Goal: Transaction & Acquisition: Register for event/course

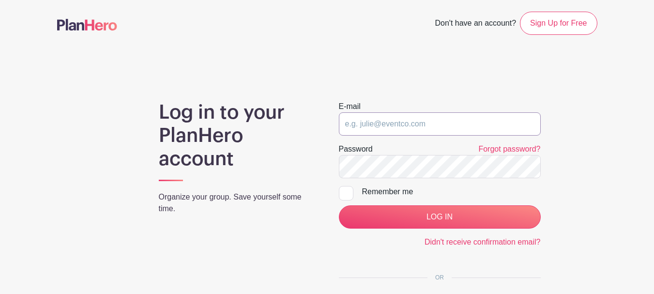
type input "[EMAIL_ADDRESS][DOMAIN_NAME]"
click at [349, 192] on div at bounding box center [346, 193] width 15 height 15
click at [345, 192] on input "Remember me" at bounding box center [342, 189] width 6 height 6
checkbox input "true"
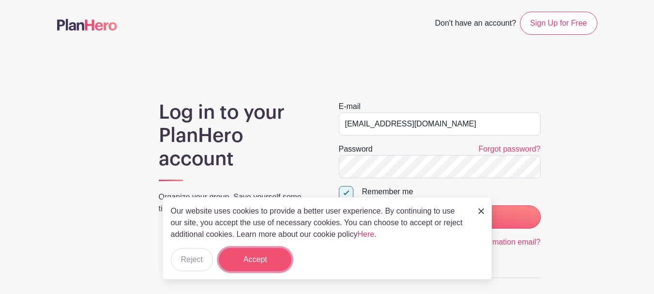
click at [269, 257] on button "Accept" at bounding box center [255, 259] width 73 height 23
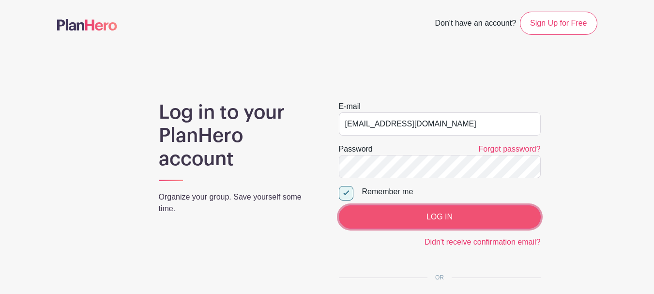
click at [458, 222] on input "LOG IN" at bounding box center [440, 216] width 202 height 23
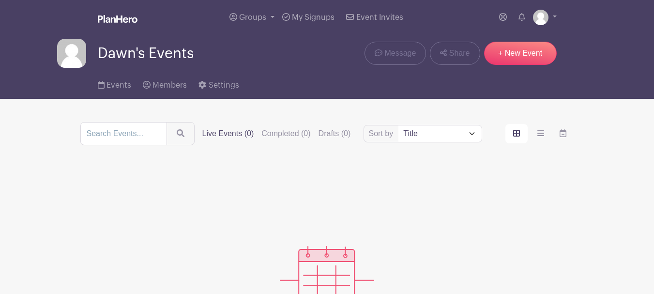
drag, startPoint x: 653, startPoint y: 109, endPoint x: 659, endPoint y: 131, distance: 22.1
click at [653, 129] on html "Loading... Groups All Groups Dawn's Events My Signups Event Invites My account …" at bounding box center [327, 213] width 654 height 427
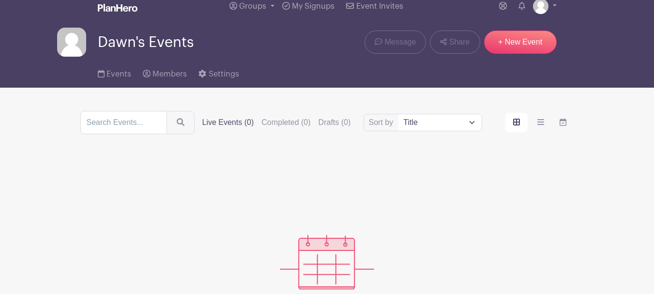
scroll to position [9, 0]
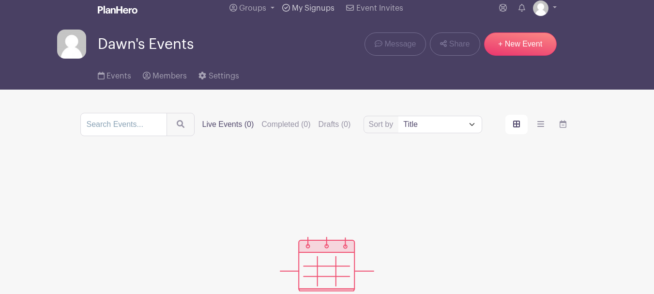
click at [303, 6] on span "My Signups" at bounding box center [313, 8] width 43 height 8
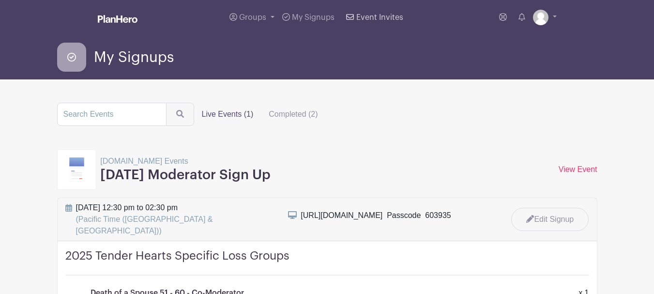
click at [371, 15] on span "Event Invites" at bounding box center [379, 18] width 47 height 8
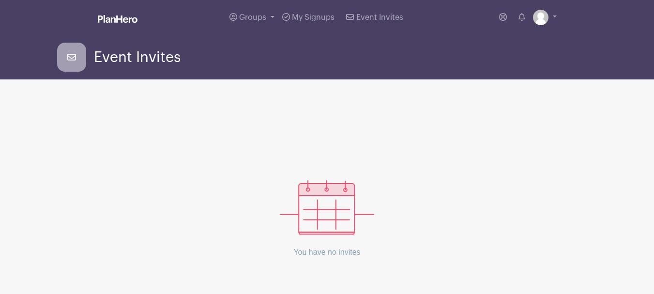
click at [69, 56] on icon at bounding box center [71, 57] width 29 height 29
click at [251, 14] on span "Groups" at bounding box center [252, 18] width 27 height 8
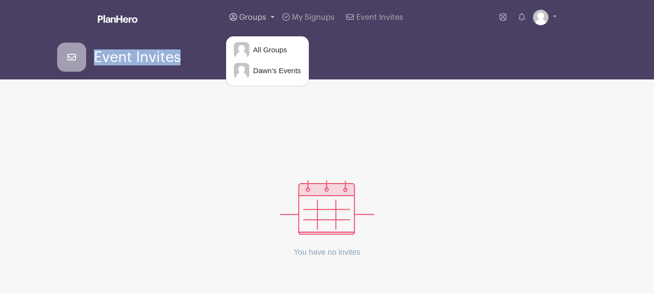
click at [251, 14] on span "Groups" at bounding box center [252, 18] width 27 height 8
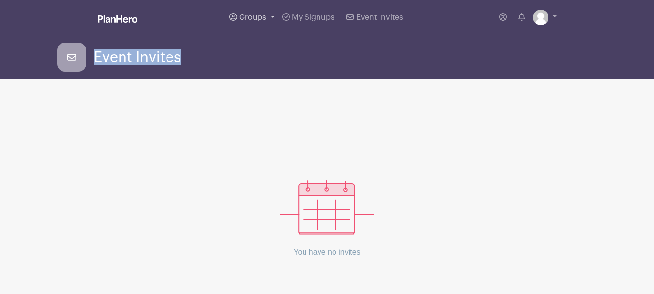
click at [251, 14] on span "Groups" at bounding box center [252, 18] width 27 height 8
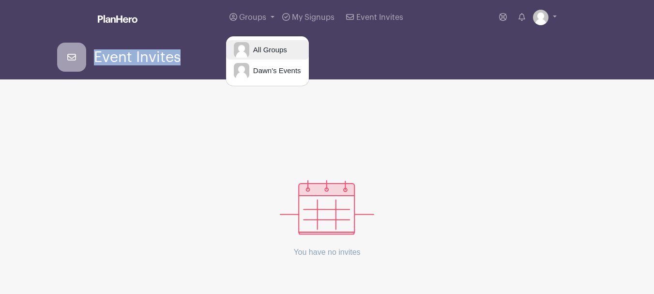
click at [266, 48] on span "All Groups" at bounding box center [268, 50] width 38 height 11
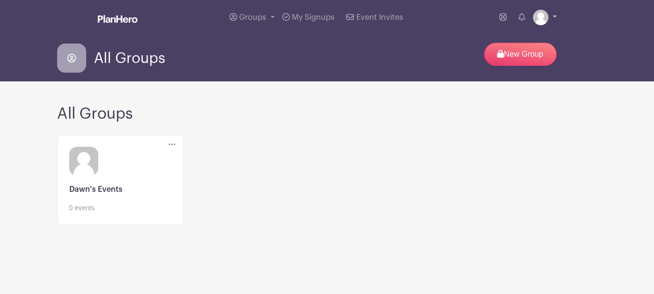
click at [542, 16] on img at bounding box center [540, 17] width 15 height 15
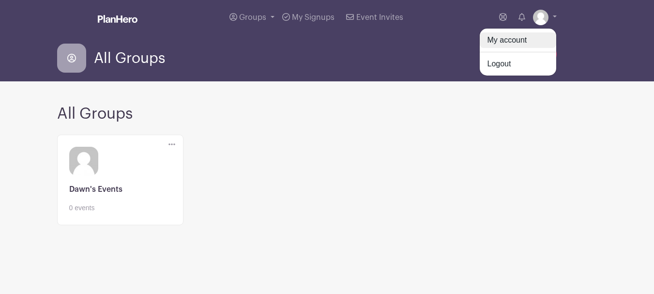
click at [511, 39] on link "My account" at bounding box center [518, 39] width 76 height 15
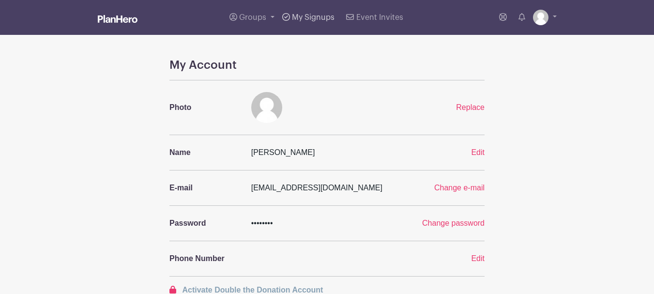
click at [294, 16] on span "My Signups" at bounding box center [313, 18] width 43 height 8
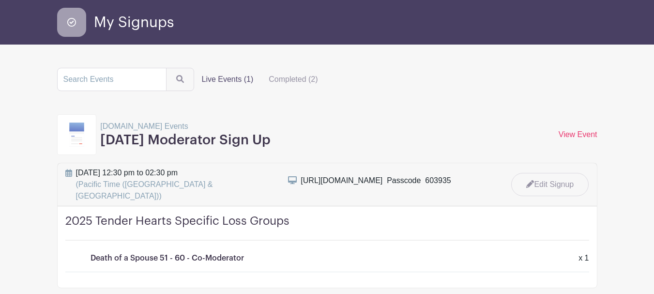
scroll to position [36, 0]
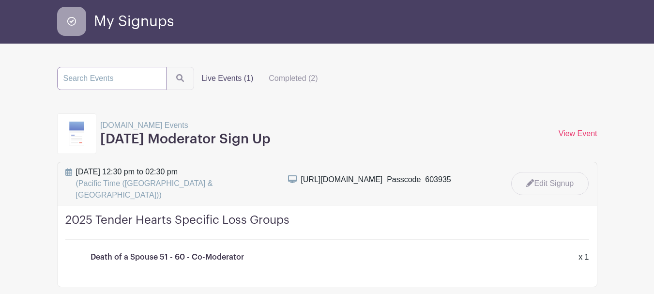
click at [136, 76] on input "search" at bounding box center [111, 78] width 109 height 23
type input "Tender Hearts"
click at [166, 67] on button "submit" at bounding box center [180, 78] width 28 height 23
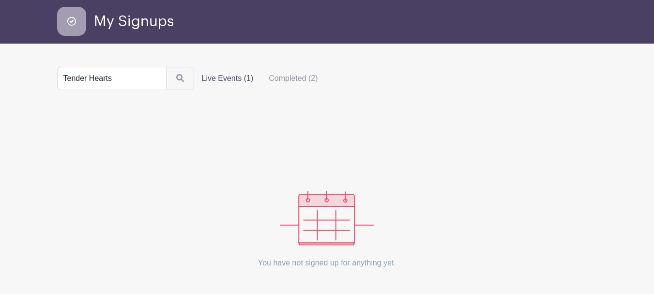
click at [319, 221] on img at bounding box center [327, 218] width 94 height 55
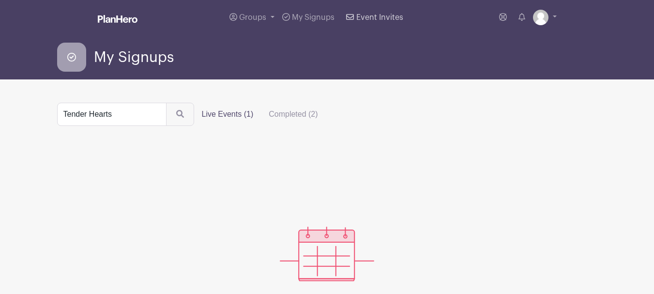
click at [380, 14] on span "Event Invites" at bounding box center [379, 18] width 47 height 8
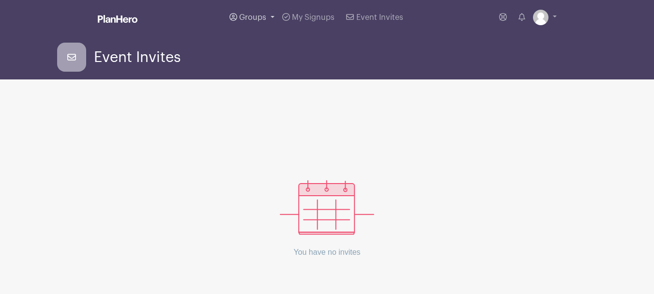
click at [258, 15] on span "Groups" at bounding box center [252, 18] width 27 height 8
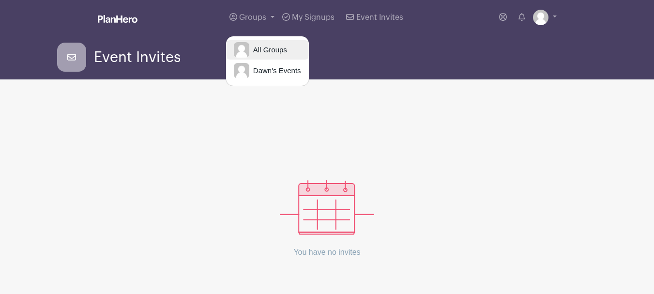
click at [269, 47] on span "All Groups" at bounding box center [268, 50] width 38 height 11
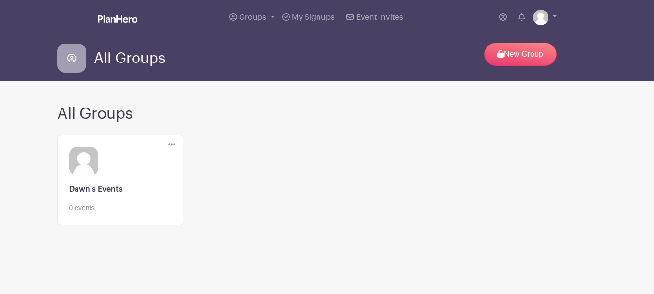
click at [156, 213] on link at bounding box center [120, 213] width 102 height 0
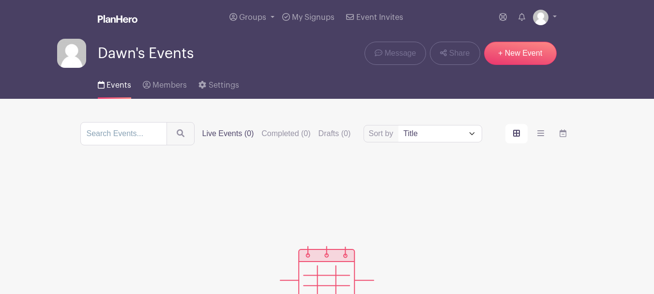
click at [518, 132] on icon "order and view" at bounding box center [516, 133] width 7 height 8
click at [0, 0] on input "order and view" at bounding box center [0, 0] width 0 height 0
click at [519, 132] on icon "order and view" at bounding box center [516, 133] width 7 height 7
click at [0, 0] on input "order and view" at bounding box center [0, 0] width 0 height 0
click at [518, 133] on icon "order and view" at bounding box center [516, 133] width 7 height 7
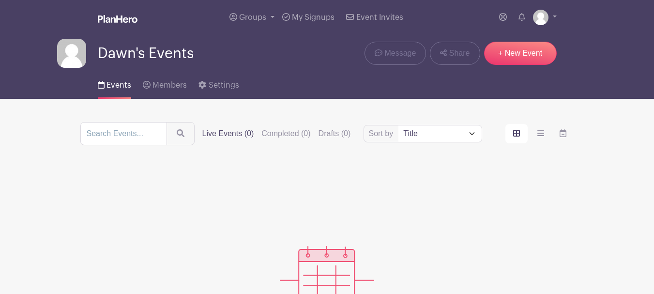
click at [0, 0] on input "order and view" at bounding box center [0, 0] width 0 height 0
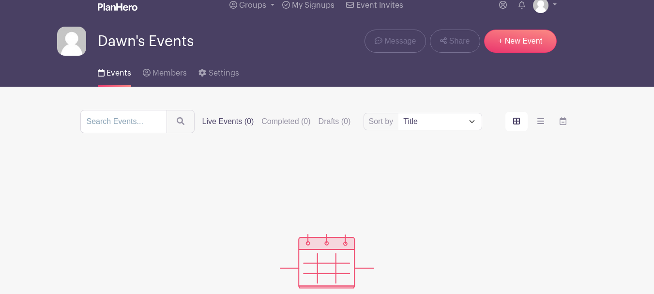
scroll to position [13, 0]
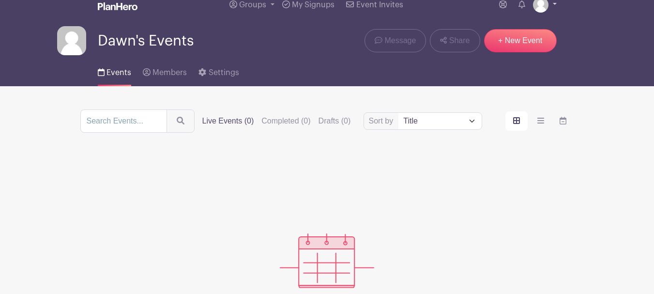
click at [540, 4] on img at bounding box center [540, 4] width 15 height 15
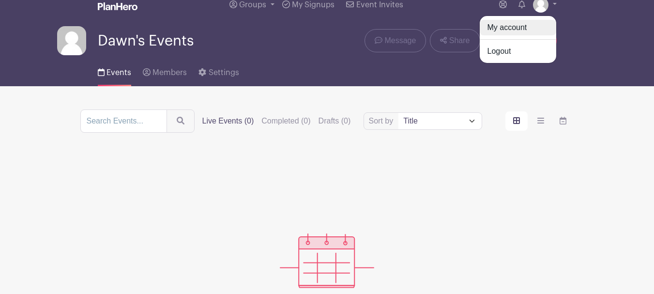
click at [513, 25] on link "My account" at bounding box center [518, 27] width 76 height 15
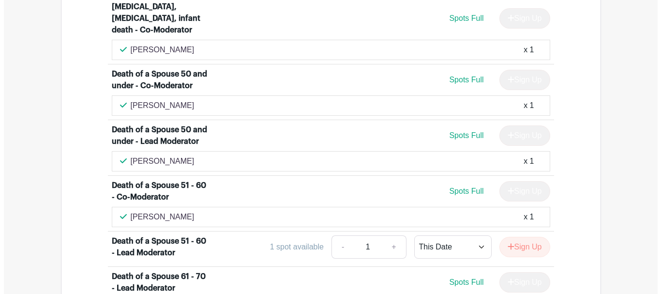
scroll to position [1469, 0]
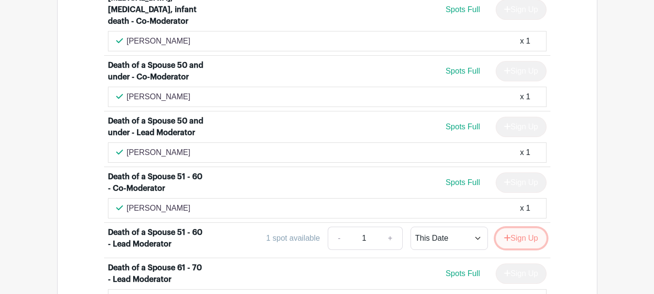
click at [518, 228] on button "Sign Up" at bounding box center [521, 238] width 51 height 20
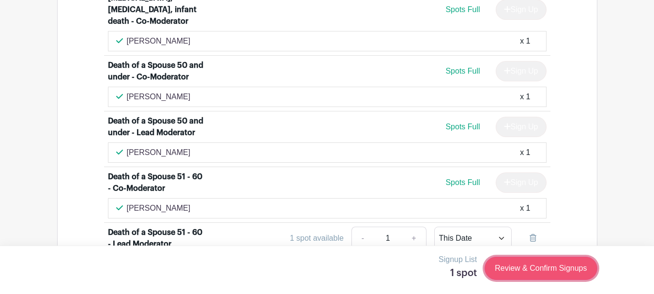
click at [536, 266] on link "Review & Confirm Signups" at bounding box center [540, 267] width 112 height 23
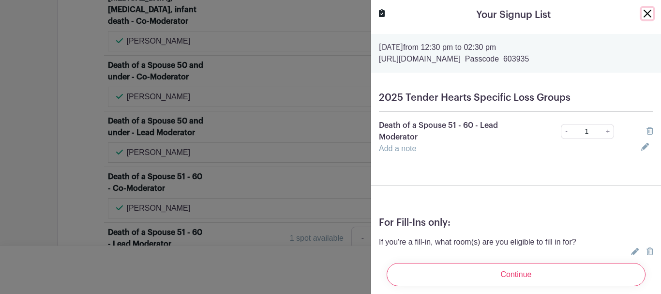
click at [642, 12] on button "Close" at bounding box center [648, 14] width 12 height 12
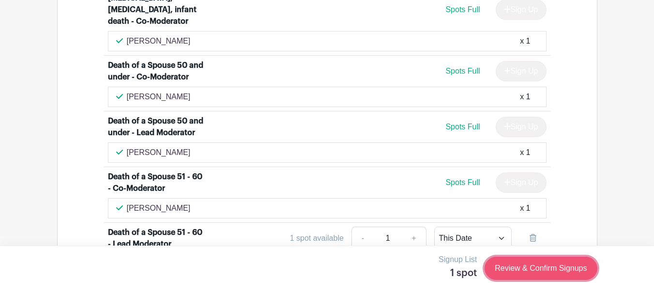
click at [544, 268] on link "Review & Confirm Signups" at bounding box center [540, 267] width 112 height 23
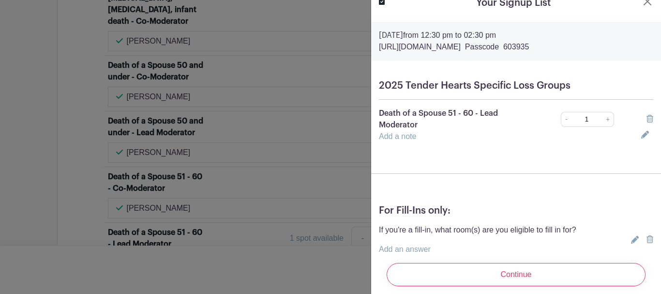
scroll to position [8, 0]
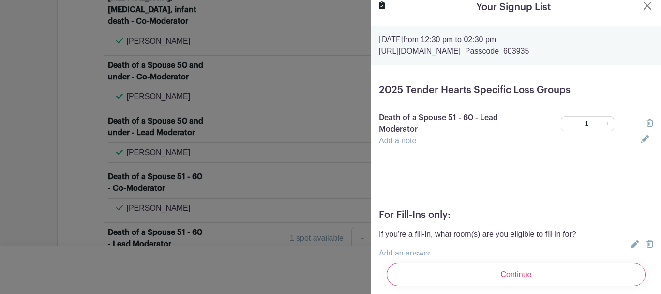
click at [641, 140] on icon at bounding box center [645, 139] width 8 height 8
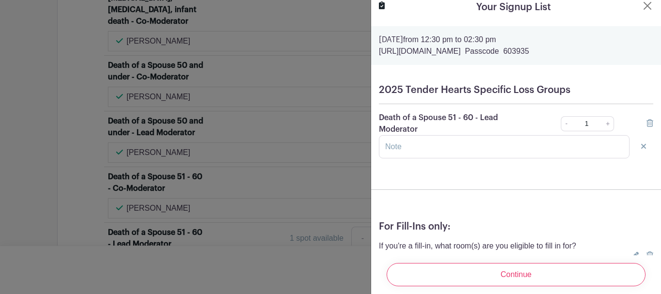
click at [611, 171] on form "Monday, October 13, 2025 from 12:30 pm to 02:30 pm https://bit.ly/2BACeaH  Pass…" at bounding box center [516, 179] width 290 height 307
click at [641, 145] on icon at bounding box center [643, 146] width 5 height 8
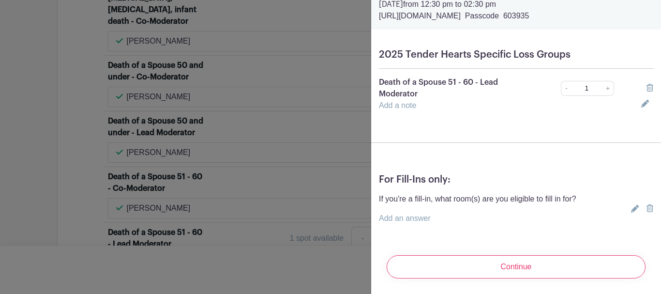
scroll to position [50, 0]
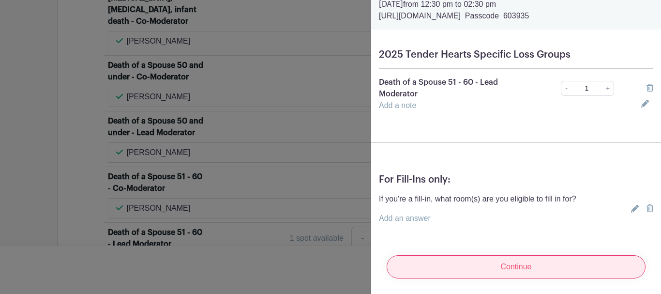
click at [544, 259] on input "Continue" at bounding box center [516, 266] width 259 height 23
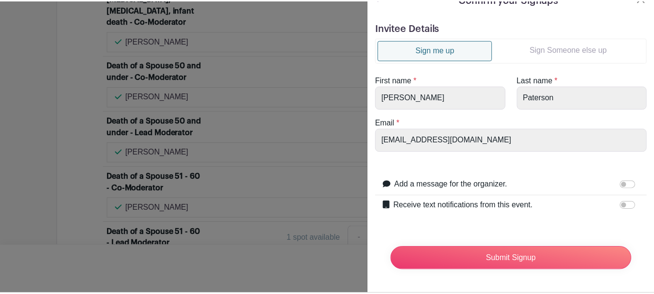
scroll to position [23, 0]
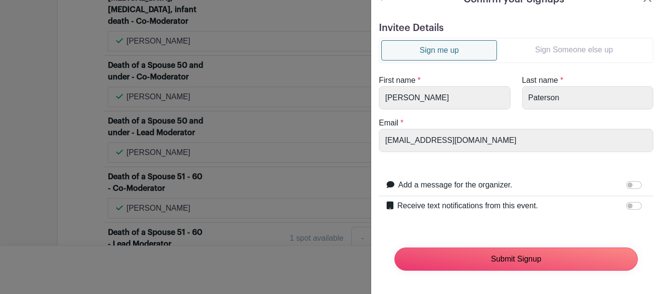
click at [544, 259] on input "Submit Signup" at bounding box center [515, 258] width 243 height 23
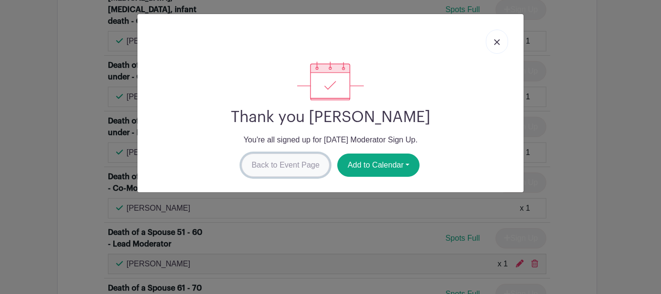
click at [300, 166] on link "Back to Event Page" at bounding box center [285, 164] width 89 height 23
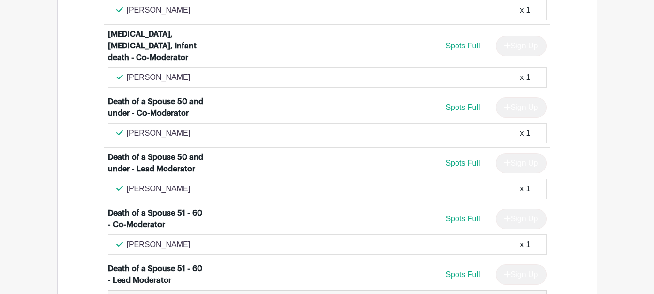
scroll to position [1421, 0]
